Goal: Task Accomplishment & Management: Manage account settings

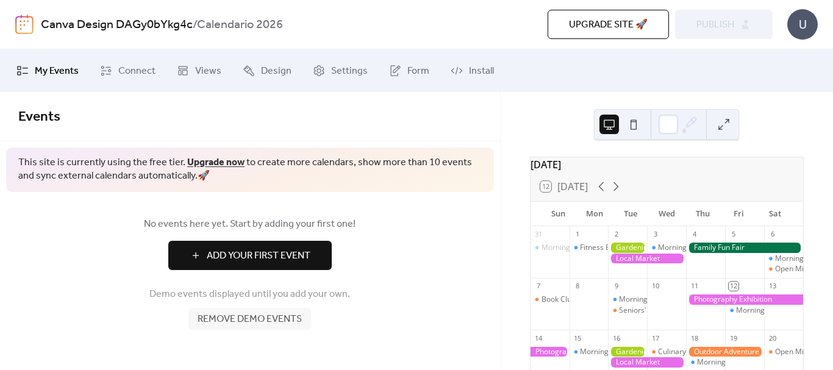
drag, startPoint x: 832, startPoint y: 113, endPoint x: 832, endPoint y: 191, distance: 78.6
click at [832, 191] on div at bounding box center [832, 185] width 1 height 370
click at [622, 194] on icon at bounding box center [615, 186] width 15 height 15
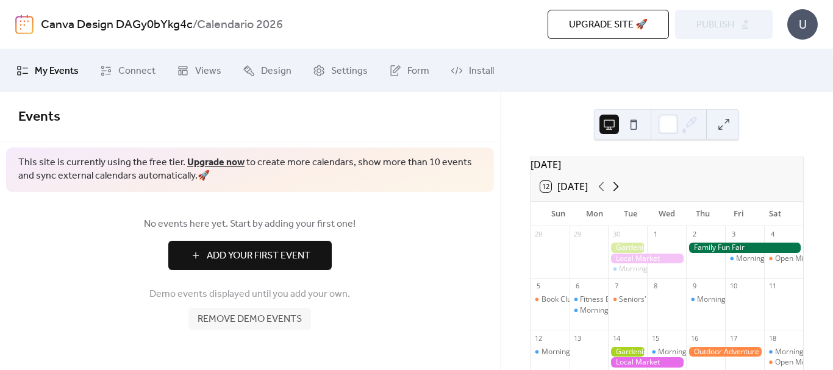
click at [622, 194] on icon at bounding box center [615, 186] width 15 height 15
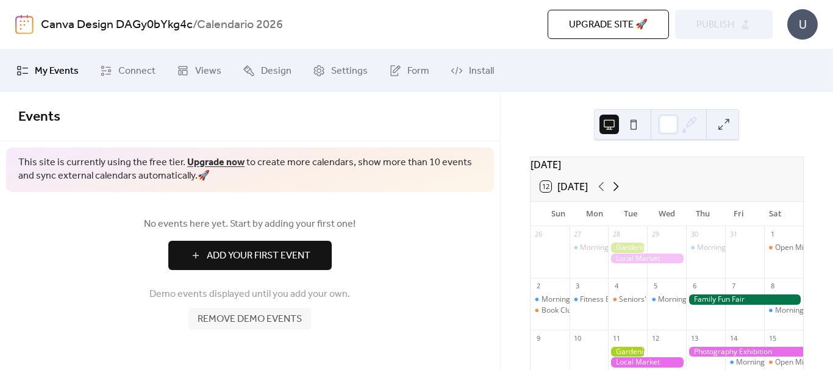
click at [622, 194] on icon at bounding box center [615, 186] width 15 height 15
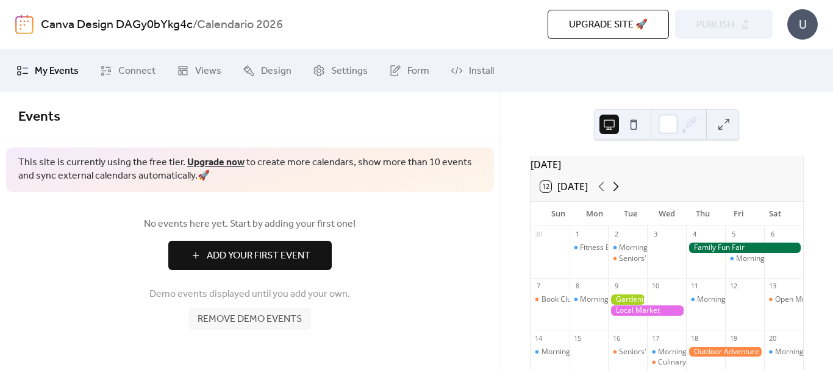
click at [622, 194] on icon at bounding box center [615, 186] width 15 height 15
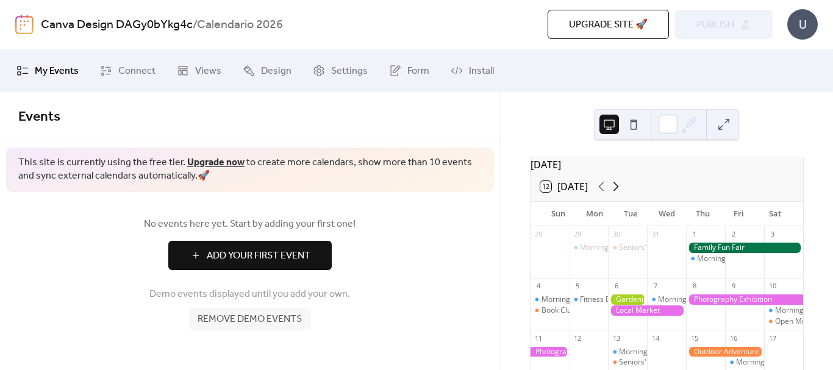
click at [622, 194] on icon at bounding box center [615, 186] width 15 height 15
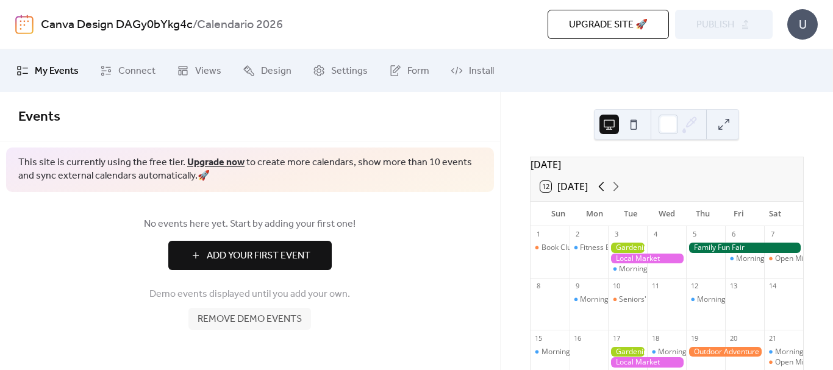
click at [601, 191] on icon at bounding box center [600, 186] width 5 height 9
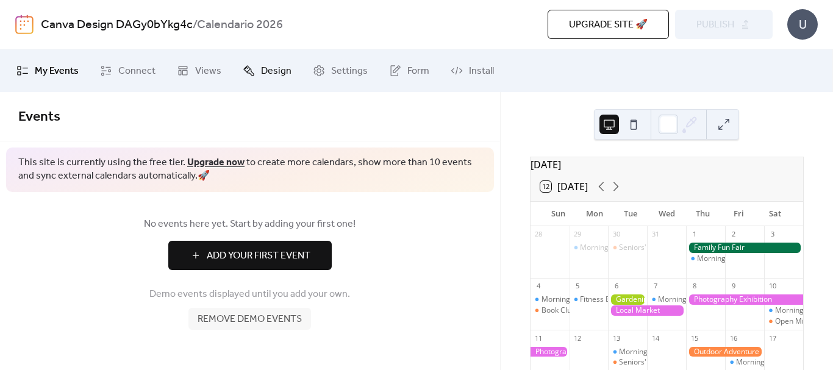
click at [246, 82] on link "Design" at bounding box center [267, 70] width 67 height 33
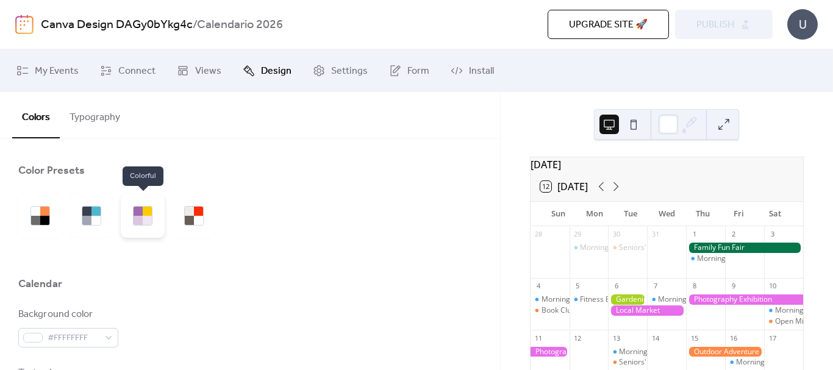
click at [135, 221] on div at bounding box center [138, 220] width 9 height 9
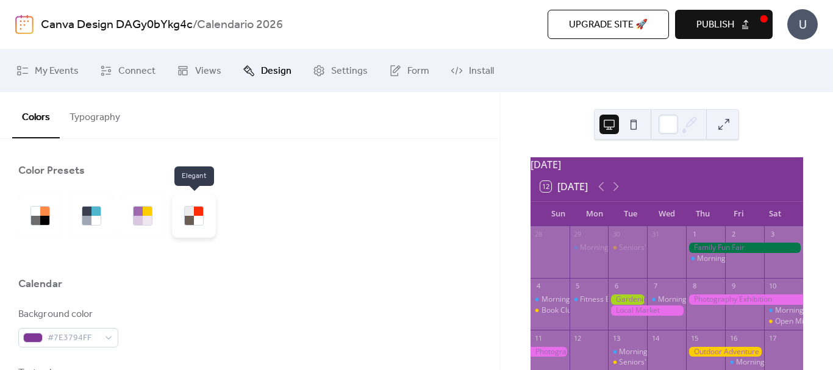
click at [194, 213] on div at bounding box center [198, 211] width 9 height 9
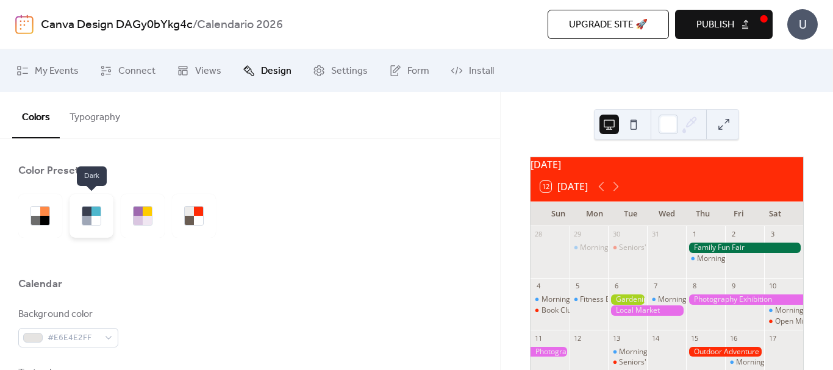
click at [94, 212] on div at bounding box center [95, 211] width 9 height 9
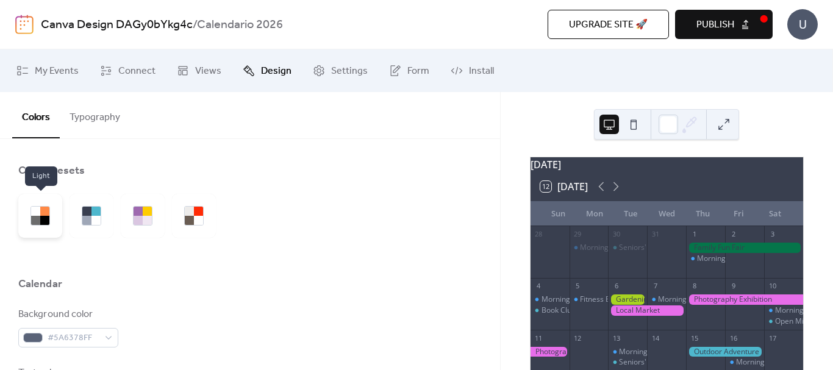
click at [35, 214] on div at bounding box center [35, 211] width 9 height 9
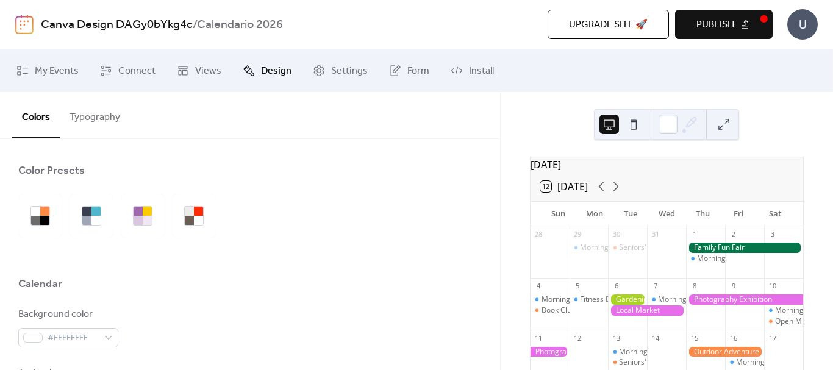
click at [87, 111] on button "Typography" at bounding box center [95, 114] width 70 height 45
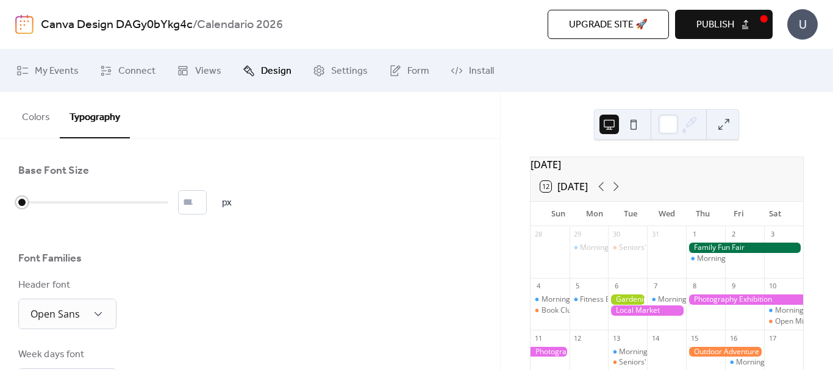
type input "**"
click at [50, 201] on div at bounding box center [93, 203] width 150 height 20
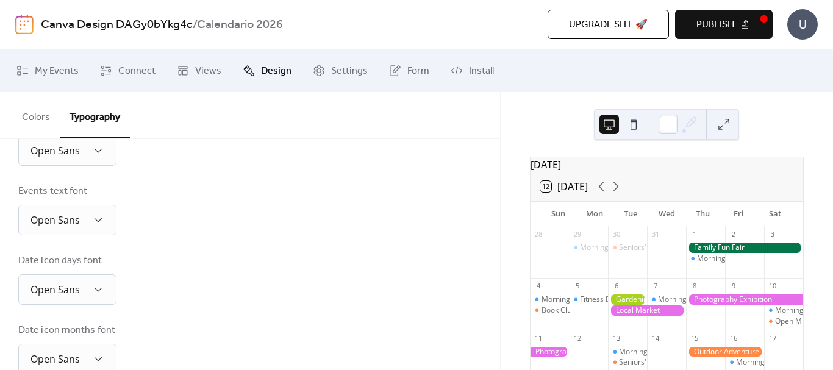
scroll to position [401, 0]
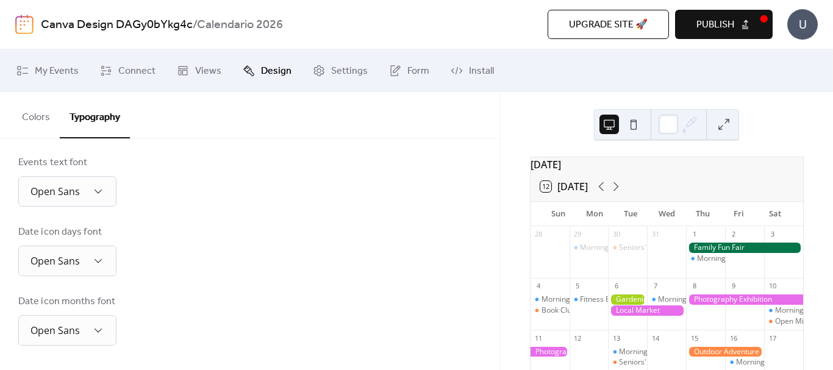
click at [720, 125] on button at bounding box center [724, 125] width 20 height 20
